Goal: Task Accomplishment & Management: Use online tool/utility

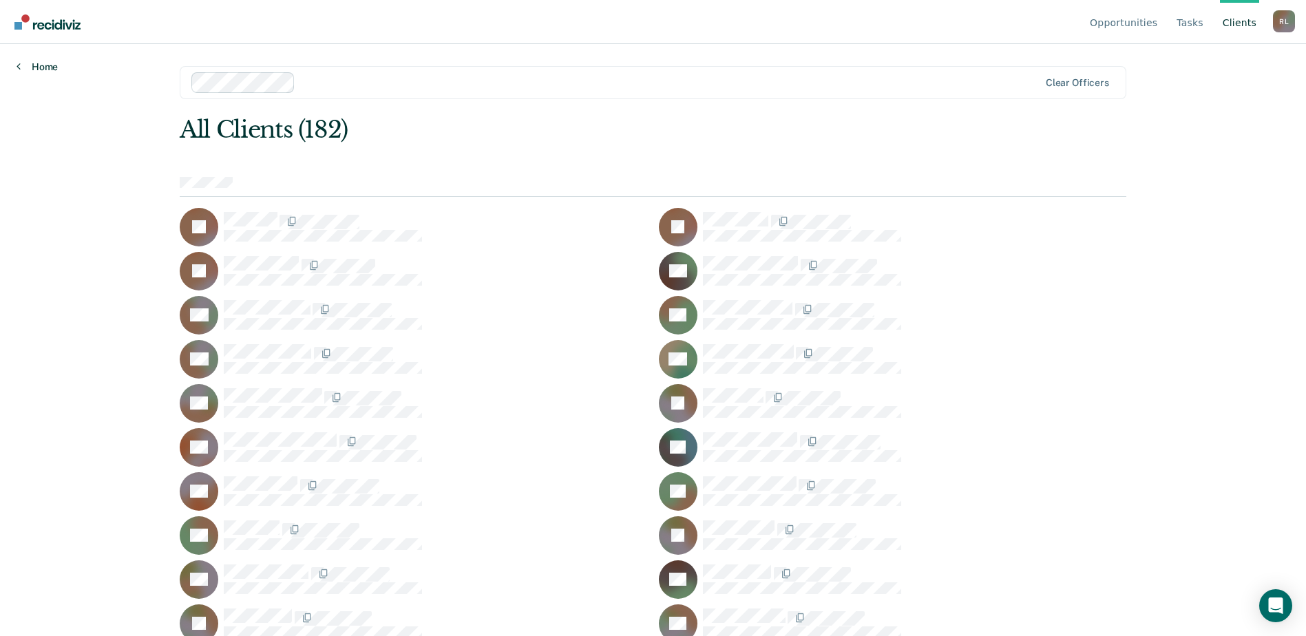
click at [44, 63] on link "Home" at bounding box center [37, 67] width 41 height 12
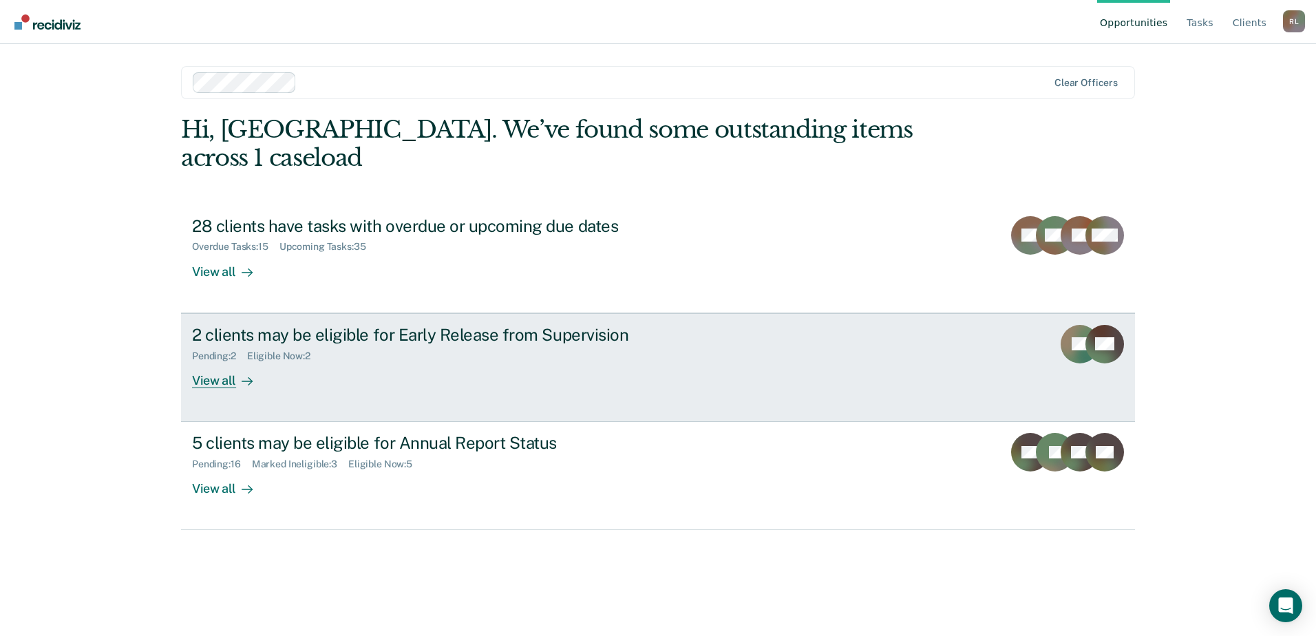
click at [271, 325] on div "2 clients may be eligible for Early Release from Supervision" at bounding box center [433, 335] width 483 height 20
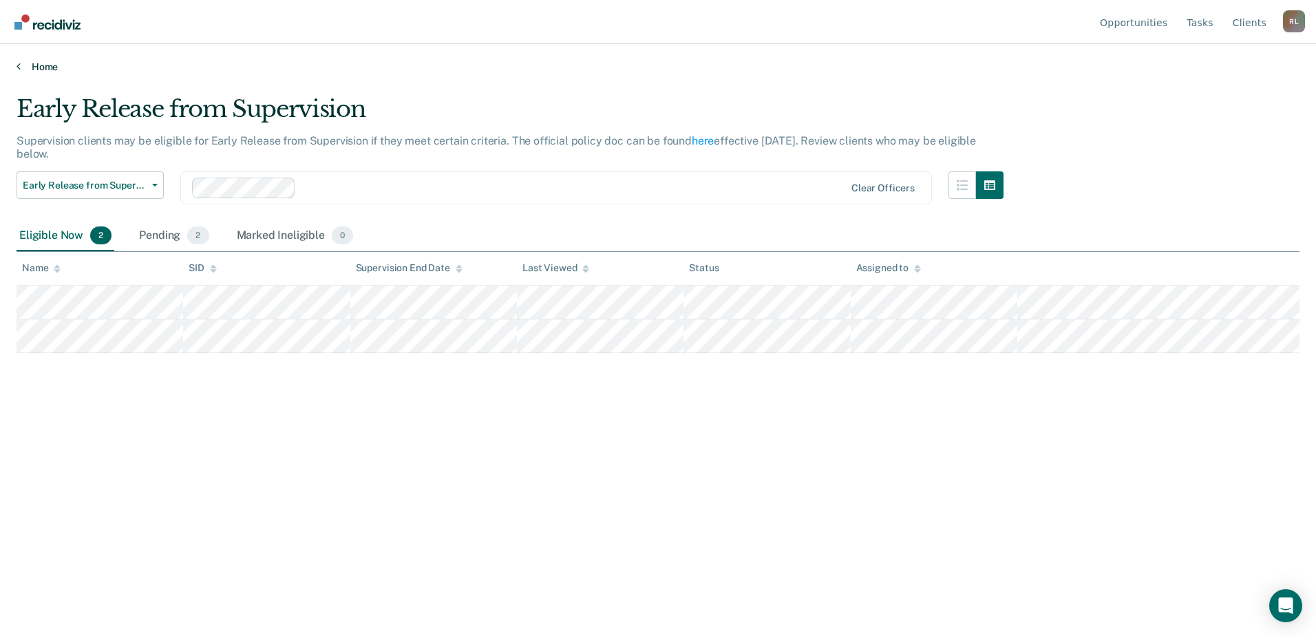
click at [42, 66] on link "Home" at bounding box center [658, 67] width 1283 height 12
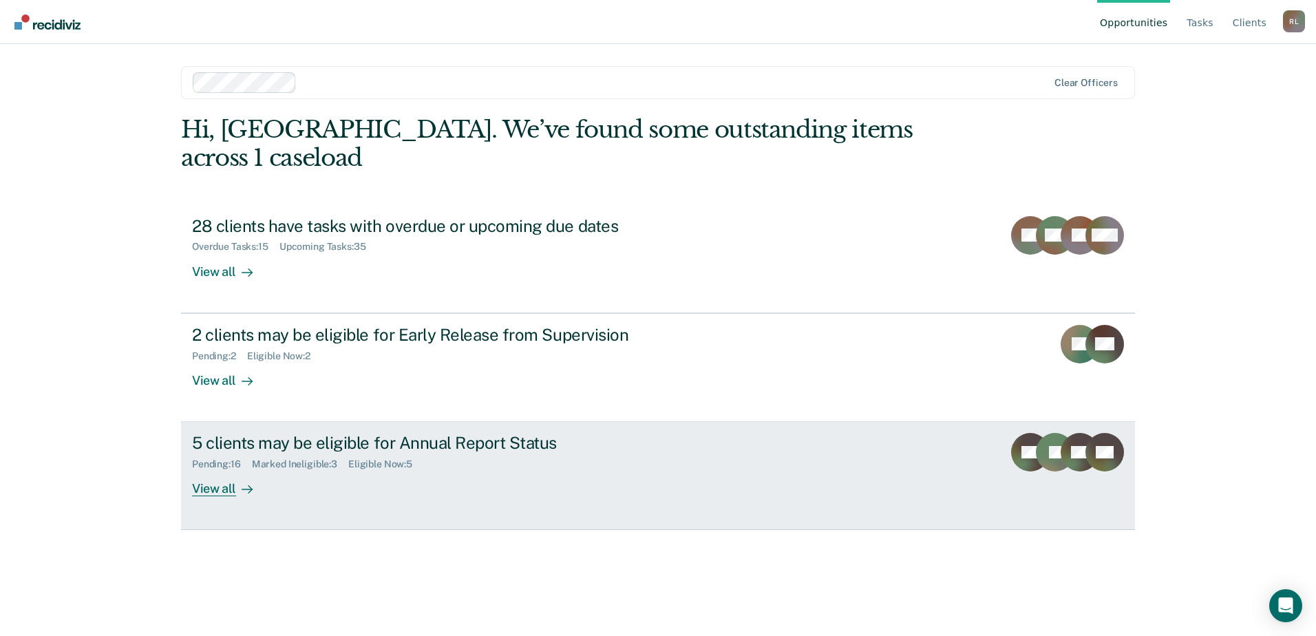
click at [256, 433] on div "5 clients may be eligible for Annual Report Status" at bounding box center [433, 443] width 483 height 20
